Goal: Task Accomplishment & Management: Use online tool/utility

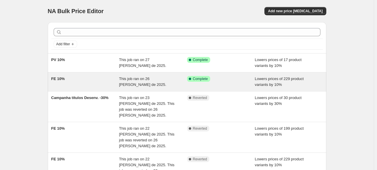
click at [88, 77] on div "FE 10%" at bounding box center [85, 82] width 68 height 12
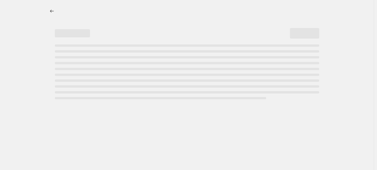
select select "percentage"
select select "collection"
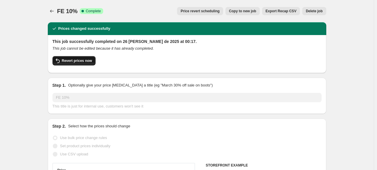
click at [84, 62] on span "Revert prices now" at bounding box center [77, 61] width 30 height 5
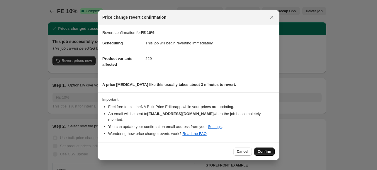
click at [267, 150] on span "Confirm" at bounding box center [263, 152] width 13 height 5
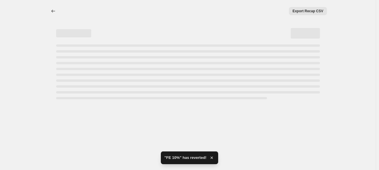
select select "percentage"
select select "collection"
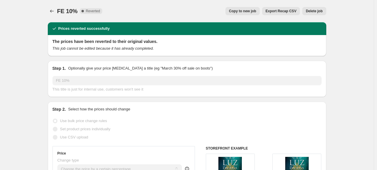
click at [254, 10] on span "Copy to new job" at bounding box center [242, 11] width 27 height 5
select select "percentage"
select select "collection"
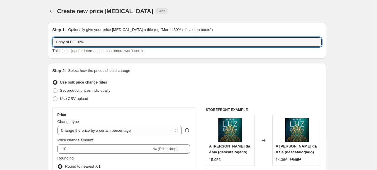
drag, startPoint x: 77, startPoint y: 42, endPoint x: 37, endPoint y: 38, distance: 39.7
drag, startPoint x: 100, startPoint y: 40, endPoint x: 88, endPoint y: 41, distance: 11.8
click at [88, 41] on input "FV - Yellow [DATE] 10%" at bounding box center [186, 41] width 269 height 9
click at [62, 40] on input "FV - Yellow [DATE]" at bounding box center [186, 41] width 269 height 9
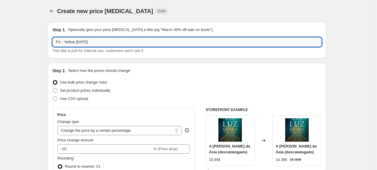
paste input "10%"
drag, startPoint x: 85, startPoint y: 44, endPoint x: 45, endPoint y: 43, distance: 39.5
drag, startPoint x: 108, startPoint y: 41, endPoint x: 70, endPoint y: 41, distance: 37.5
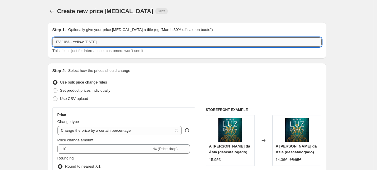
click at [70, 41] on input "FV 10% - Yellow [DATE]" at bounding box center [186, 41] width 269 height 9
click at [62, 41] on input "FV 10%" at bounding box center [186, 41] width 269 height 9
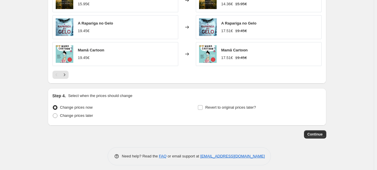
scroll to position [480, 0]
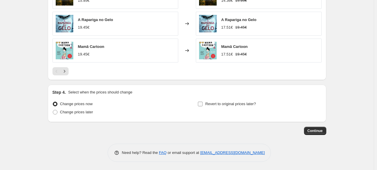
type input "FE 10%"
click at [201, 105] on input "Revert to original prices later?" at bounding box center [200, 104] width 5 height 5
checkbox input "true"
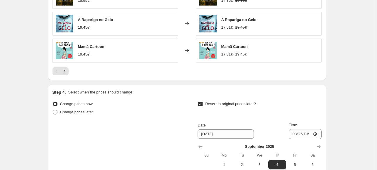
scroll to position [539, 0]
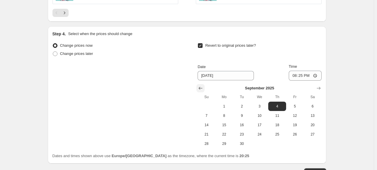
click at [201, 86] on icon "Show previous month, August 2025" at bounding box center [200, 88] width 6 height 6
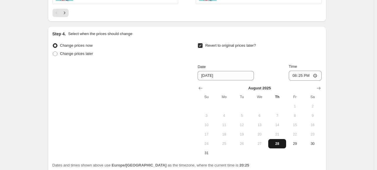
click at [281, 142] on span "28" at bounding box center [276, 144] width 13 height 5
type input "[DATE]"
click at [303, 76] on input "20:25" at bounding box center [304, 76] width 33 height 10
type input "03:25"
click at [303, 77] on input "Time" at bounding box center [304, 76] width 33 height 10
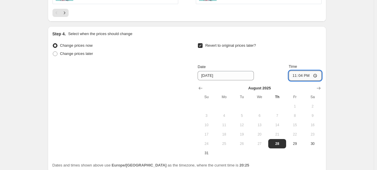
type input "23:45"
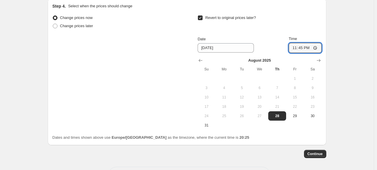
scroll to position [589, 0]
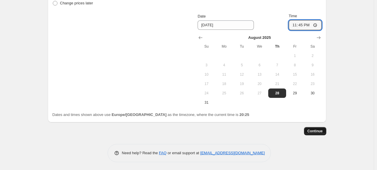
click at [321, 132] on span "Continue" at bounding box center [314, 131] width 15 height 5
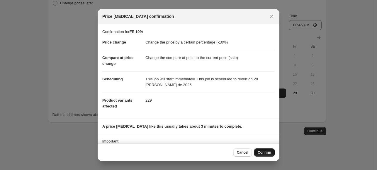
click at [261, 151] on span "Confirm" at bounding box center [263, 152] width 13 height 5
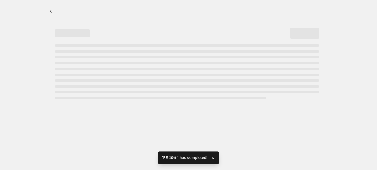
select select "percentage"
select select "collection"
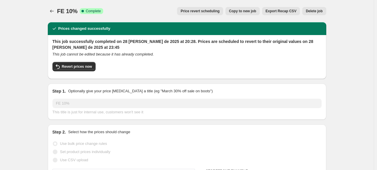
click at [249, 11] on span "Copy to new job" at bounding box center [242, 11] width 27 height 5
select select "percentage"
select select "collection"
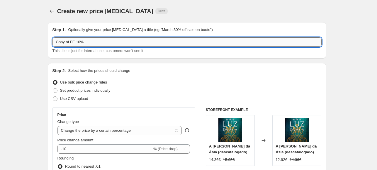
drag, startPoint x: 71, startPoint y: 43, endPoint x: 54, endPoint y: 43, distance: 17.3
click at [54, 43] on input "Copy of FE 10%" at bounding box center [186, 41] width 269 height 9
click at [87, 43] on input "FE 10%" at bounding box center [186, 41] width 269 height 9
paste input "FV 10% - Yellow [DATE]"
drag, startPoint x: 85, startPoint y: 42, endPoint x: 71, endPoint y: 45, distance: 14.8
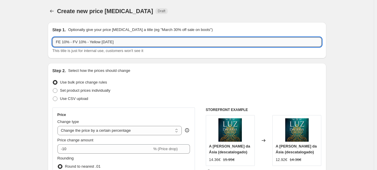
click at [71, 45] on input "FE 10% - FV 10% - Yellow [DATE]" at bounding box center [186, 41] width 269 height 9
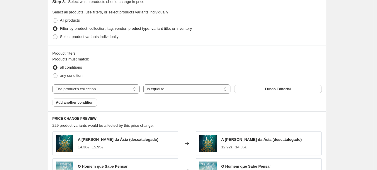
scroll to position [293, 0]
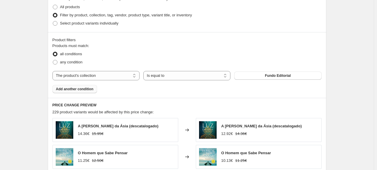
type input "FE 10% - Yellow [DATE]"
click at [88, 90] on span "Add another condition" at bounding box center [74, 89] width 37 height 5
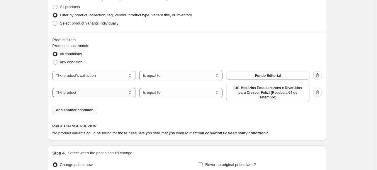
click at [118, 93] on select "The product The product's collection The product's tag The product's vendor The…" at bounding box center [93, 92] width 83 height 9
select select "collection"
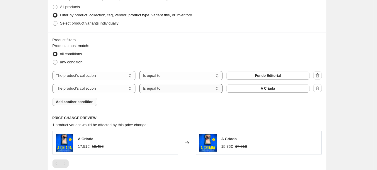
click at [191, 90] on select "Is equal to Is not equal to" at bounding box center [180, 88] width 83 height 9
select select "not_equal"
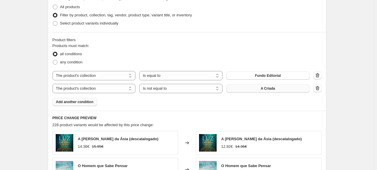
click at [292, 89] on button "A Criada" at bounding box center [267, 89] width 83 height 8
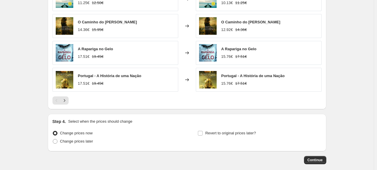
scroll to position [493, 0]
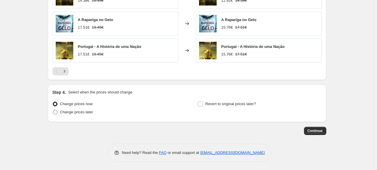
click at [55, 111] on span at bounding box center [55, 112] width 5 height 5
click at [53, 110] on input "Change prices later" at bounding box center [53, 110] width 0 height 0
radio input "true"
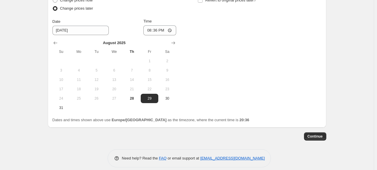
scroll to position [602, 0]
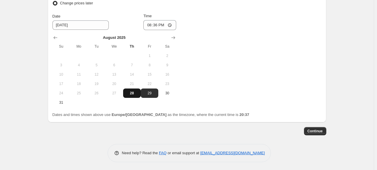
click at [131, 92] on span "28" at bounding box center [131, 93] width 13 height 5
type input "[DATE]"
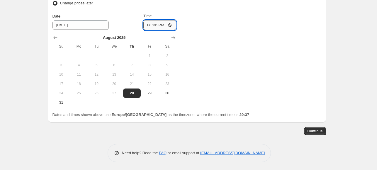
click at [158, 23] on input "20:36" at bounding box center [159, 25] width 33 height 10
type input "23:50"
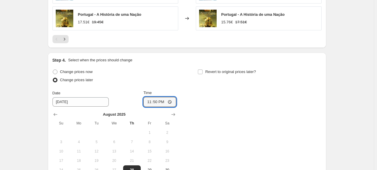
scroll to position [514, 0]
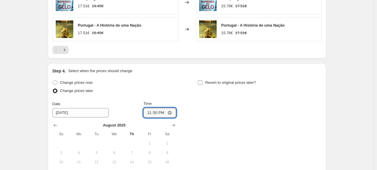
click at [202, 83] on input "Revert to original prices later?" at bounding box center [200, 83] width 5 height 5
checkbox input "true"
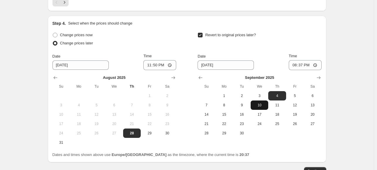
scroll to position [573, 0]
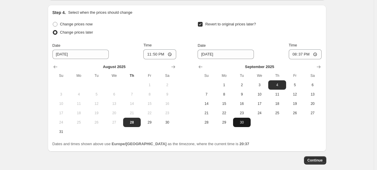
click at [242, 122] on span "30" at bounding box center [241, 122] width 13 height 5
type input "[DATE]"
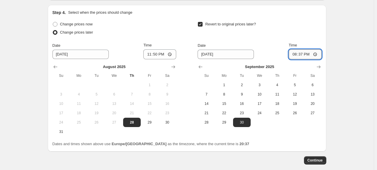
click at [304, 55] on input "20:37" at bounding box center [304, 54] width 33 height 10
type input "00:05"
click at [322, 162] on span "Continue" at bounding box center [314, 160] width 15 height 5
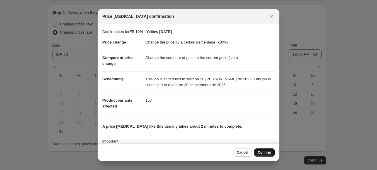
click at [265, 153] on span "Confirm" at bounding box center [263, 152] width 13 height 5
type input "FE 10% - Yellow [DATE]"
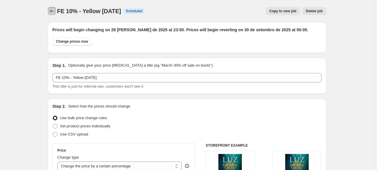
click at [54, 12] on icon "Price change jobs" at bounding box center [52, 11] width 6 height 6
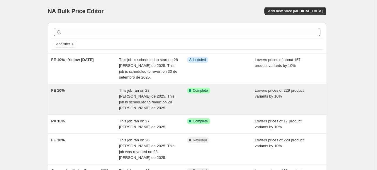
click at [97, 98] on div "FE 10%" at bounding box center [85, 99] width 68 height 23
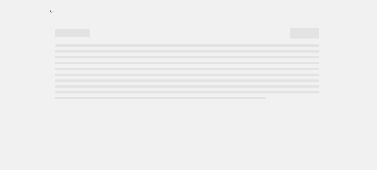
select select "percentage"
select select "collection"
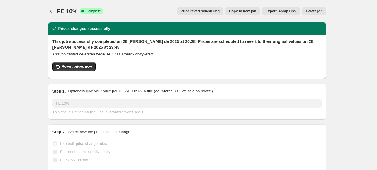
click at [242, 10] on span "Copy to new job" at bounding box center [242, 11] width 27 height 5
select select "percentage"
select select "collection"
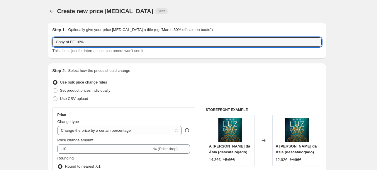
drag, startPoint x: 70, startPoint y: 42, endPoint x: 49, endPoint y: 41, distance: 20.5
click at [49, 41] on div "Step 1. Optionally give your price [MEDICAL_DATA] a title (eg "March 30% off sa…" at bounding box center [187, 40] width 278 height 36
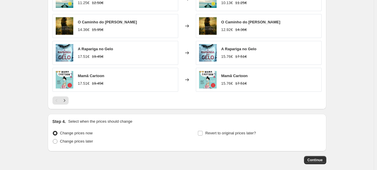
scroll to position [480, 0]
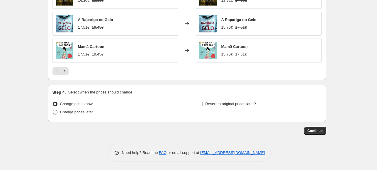
type input "FE 10%"
click at [56, 110] on span at bounding box center [55, 112] width 5 height 5
click at [53, 110] on input "Change prices later" at bounding box center [53, 110] width 0 height 0
radio input "true"
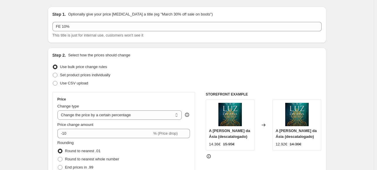
scroll to position [0, 0]
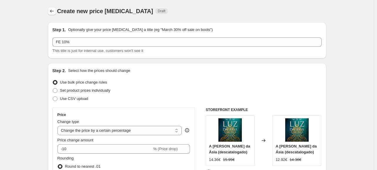
click at [52, 11] on icon "Price change jobs" at bounding box center [52, 11] width 6 height 6
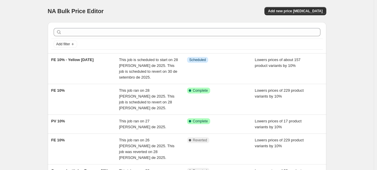
scroll to position [29, 0]
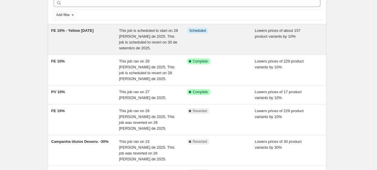
click at [100, 41] on div "FE 10% - Yellow [DATE]" at bounding box center [85, 39] width 68 height 23
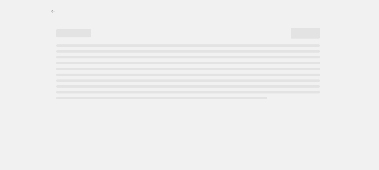
select select "percentage"
select select "collection"
select select "not_equal"
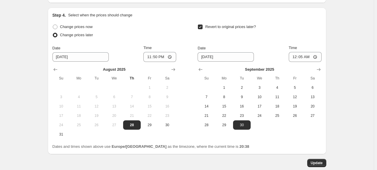
scroll to position [638, 0]
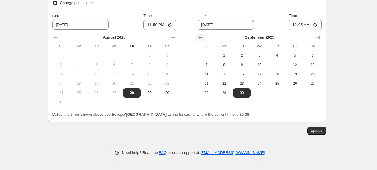
click at [202, 37] on icon "Show previous month, August 2025" at bounding box center [201, 37] width 4 height 3
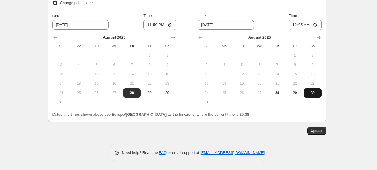
click at [314, 95] on button "30" at bounding box center [312, 92] width 18 height 9
type input "[DATE]"
click at [322, 131] on span "Update" at bounding box center [316, 131] width 12 height 5
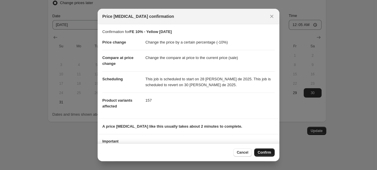
click at [260, 153] on span "Confirm" at bounding box center [263, 152] width 13 height 5
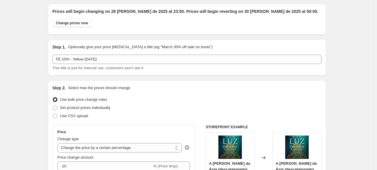
scroll to position [0, 0]
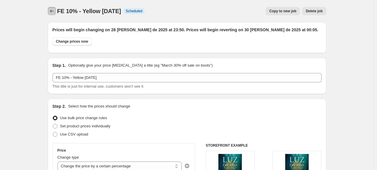
click at [54, 13] on icon "Price change jobs" at bounding box center [52, 11] width 6 height 6
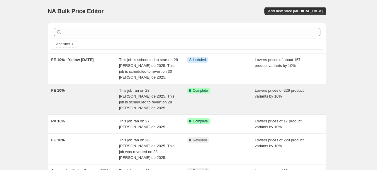
click at [101, 98] on div "FE 10%" at bounding box center [85, 99] width 68 height 23
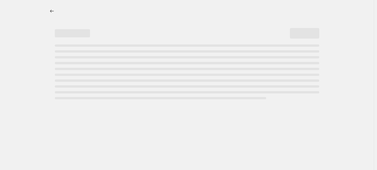
select select "percentage"
select select "collection"
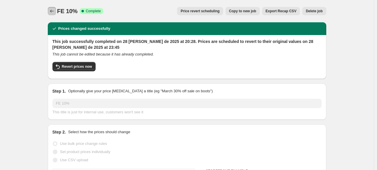
click at [54, 11] on icon "Price change jobs" at bounding box center [52, 11] width 6 height 6
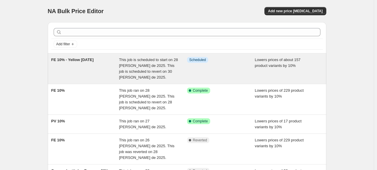
click at [100, 69] on div "FE 10% - Yellow [DATE]" at bounding box center [85, 68] width 68 height 23
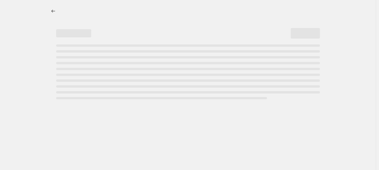
select select "percentage"
select select "collection"
select select "not_equal"
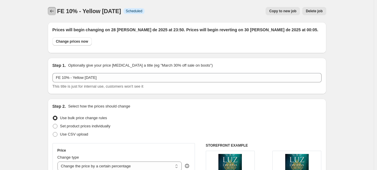
click at [53, 12] on icon "Price change jobs" at bounding box center [52, 11] width 6 height 6
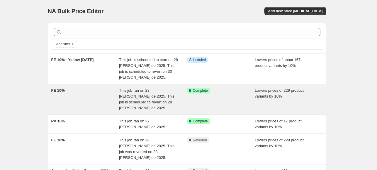
click at [84, 98] on div "FE 10%" at bounding box center [85, 99] width 68 height 23
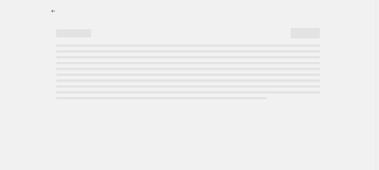
select select "percentage"
select select "collection"
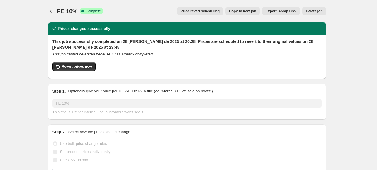
click at [242, 12] on span "Copy to new job" at bounding box center [242, 11] width 27 height 5
select select "percentage"
select select "collection"
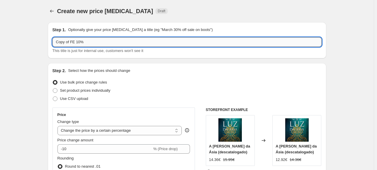
drag, startPoint x: 72, startPoint y: 41, endPoint x: 65, endPoint y: 42, distance: 7.1
click at [65, 42] on input "Copy of FE 10%" at bounding box center [186, 41] width 269 height 9
click at [68, 42] on input "Copy of FE 10%" at bounding box center [186, 41] width 269 height 9
drag, startPoint x: 72, startPoint y: 43, endPoint x: 49, endPoint y: 42, distance: 22.6
click at [49, 42] on div "Step 1. Optionally give your price [MEDICAL_DATA] a title (eg "March 30% off sa…" at bounding box center [187, 40] width 278 height 36
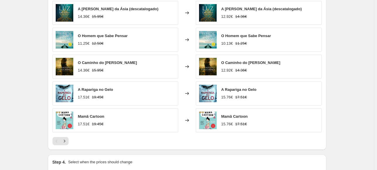
scroll to position [480, 0]
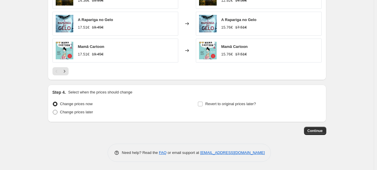
type input "FE 10%"
click at [55, 112] on span at bounding box center [55, 112] width 5 height 5
click at [53, 110] on input "Change prices later" at bounding box center [53, 110] width 0 height 0
radio input "true"
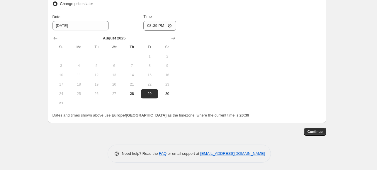
scroll to position [589, 0]
drag, startPoint x: 168, startPoint y: 94, endPoint x: 164, endPoint y: 66, distance: 28.4
click at [168, 94] on span "30" at bounding box center [166, 93] width 13 height 5
type input "[DATE]"
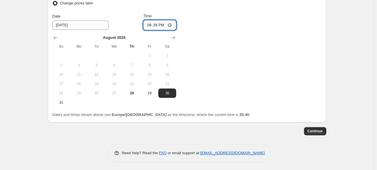
click at [159, 26] on input "20:39" at bounding box center [159, 25] width 33 height 10
type input "00:10"
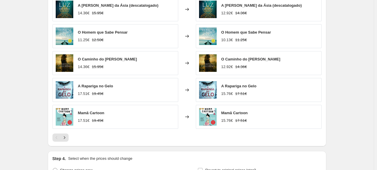
scroll to position [560, 0]
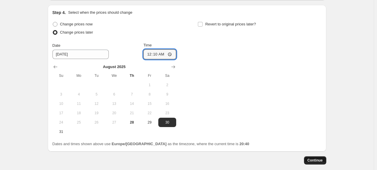
click at [315, 163] on button "Continue" at bounding box center [315, 161] width 22 height 8
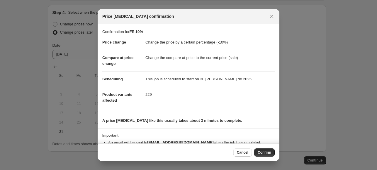
click at [266, 154] on span "Confirm" at bounding box center [263, 152] width 13 height 5
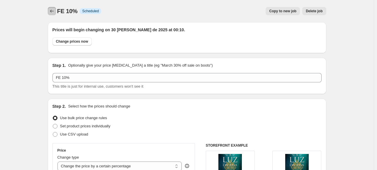
click at [50, 13] on icon "Price change jobs" at bounding box center [52, 11] width 6 height 6
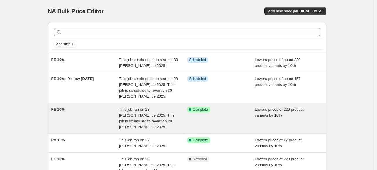
click at [91, 112] on div "FE 10%" at bounding box center [85, 118] width 68 height 23
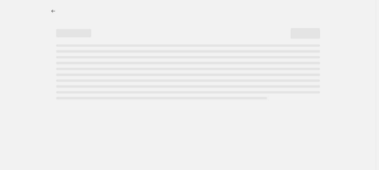
select select "percentage"
select select "collection"
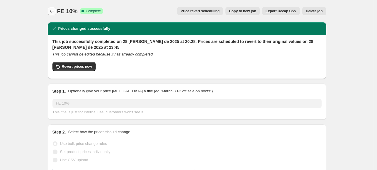
click at [50, 10] on icon "Price change jobs" at bounding box center [52, 11] width 6 height 6
